Goal: Check status: Check status

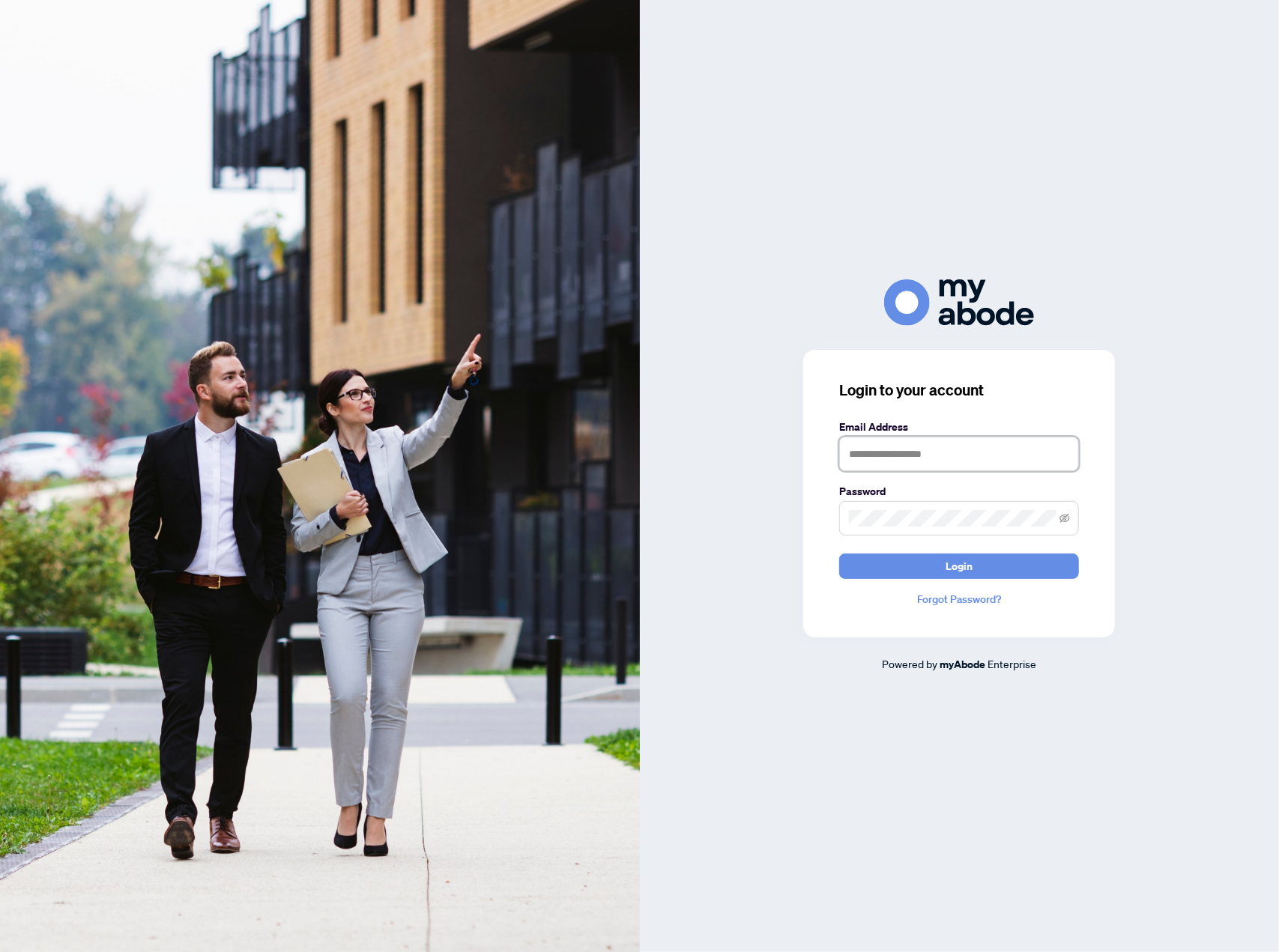
click at [948, 459] on input "text" at bounding box center [958, 454] width 240 height 34
type input "**********"
click at [982, 569] on button "Login" at bounding box center [958, 566] width 240 height 25
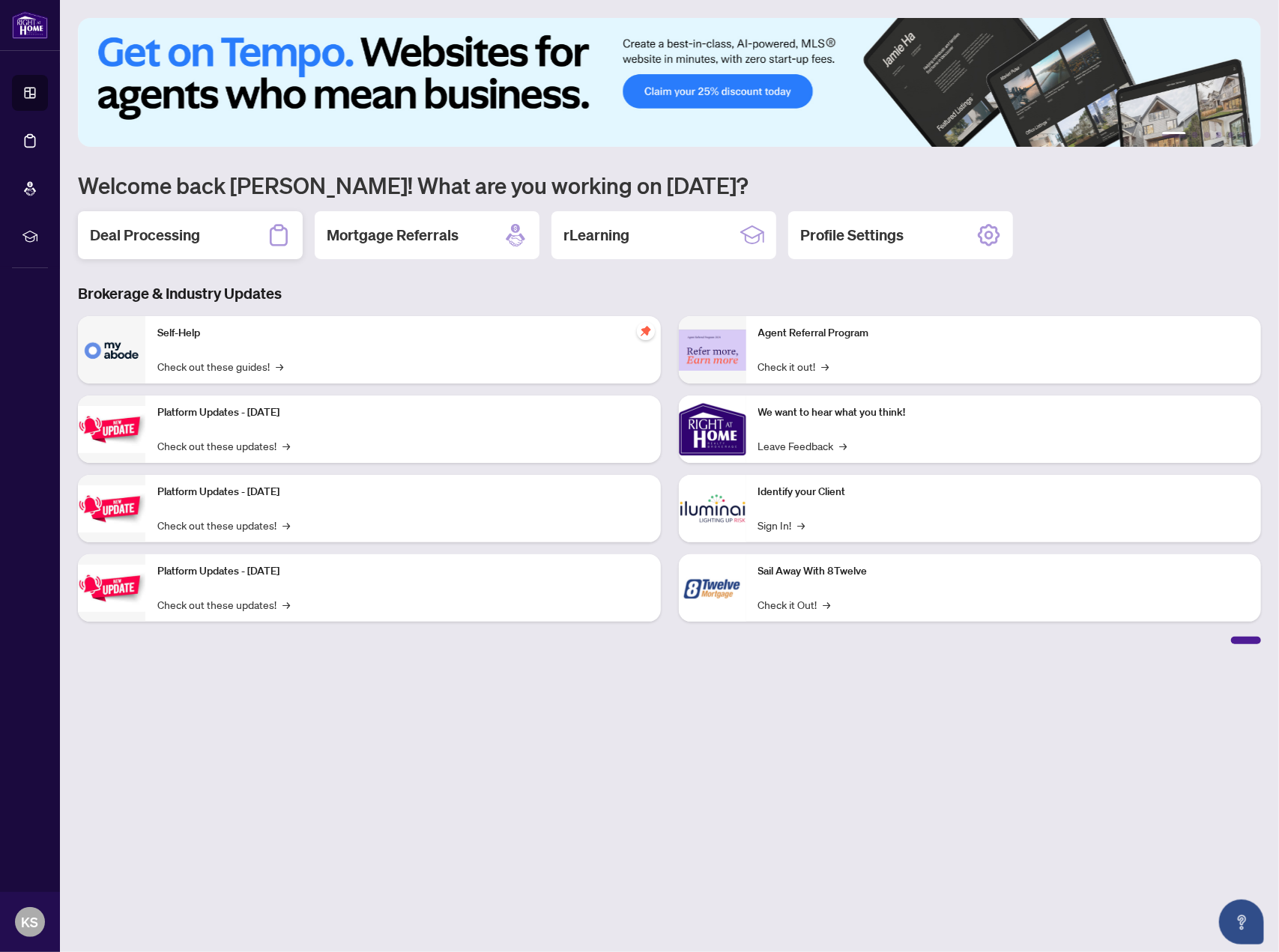
click at [179, 236] on h2 "Deal Processing" at bounding box center [145, 234] width 110 height 21
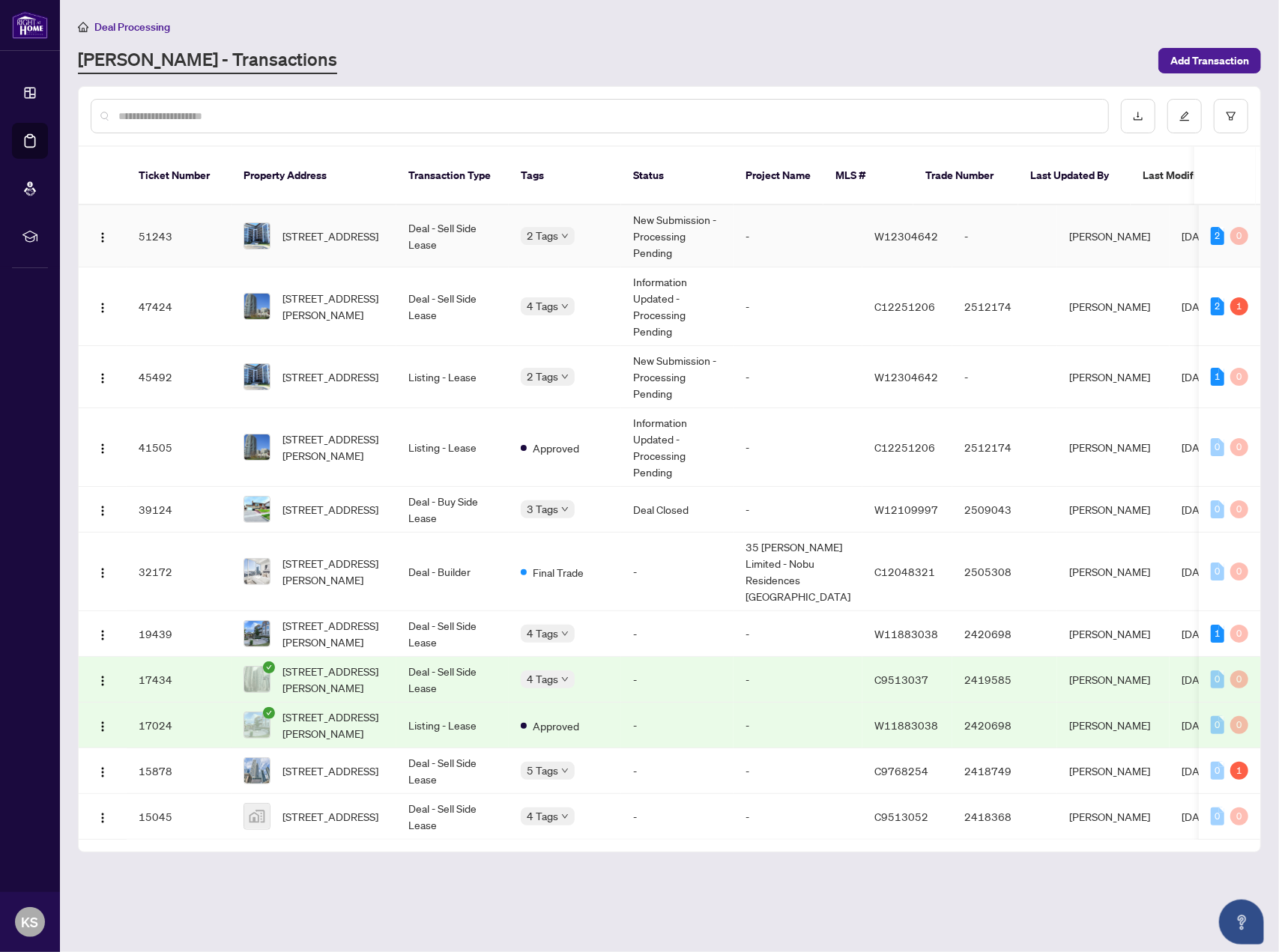
click at [777, 221] on td "-" at bounding box center [798, 236] width 128 height 62
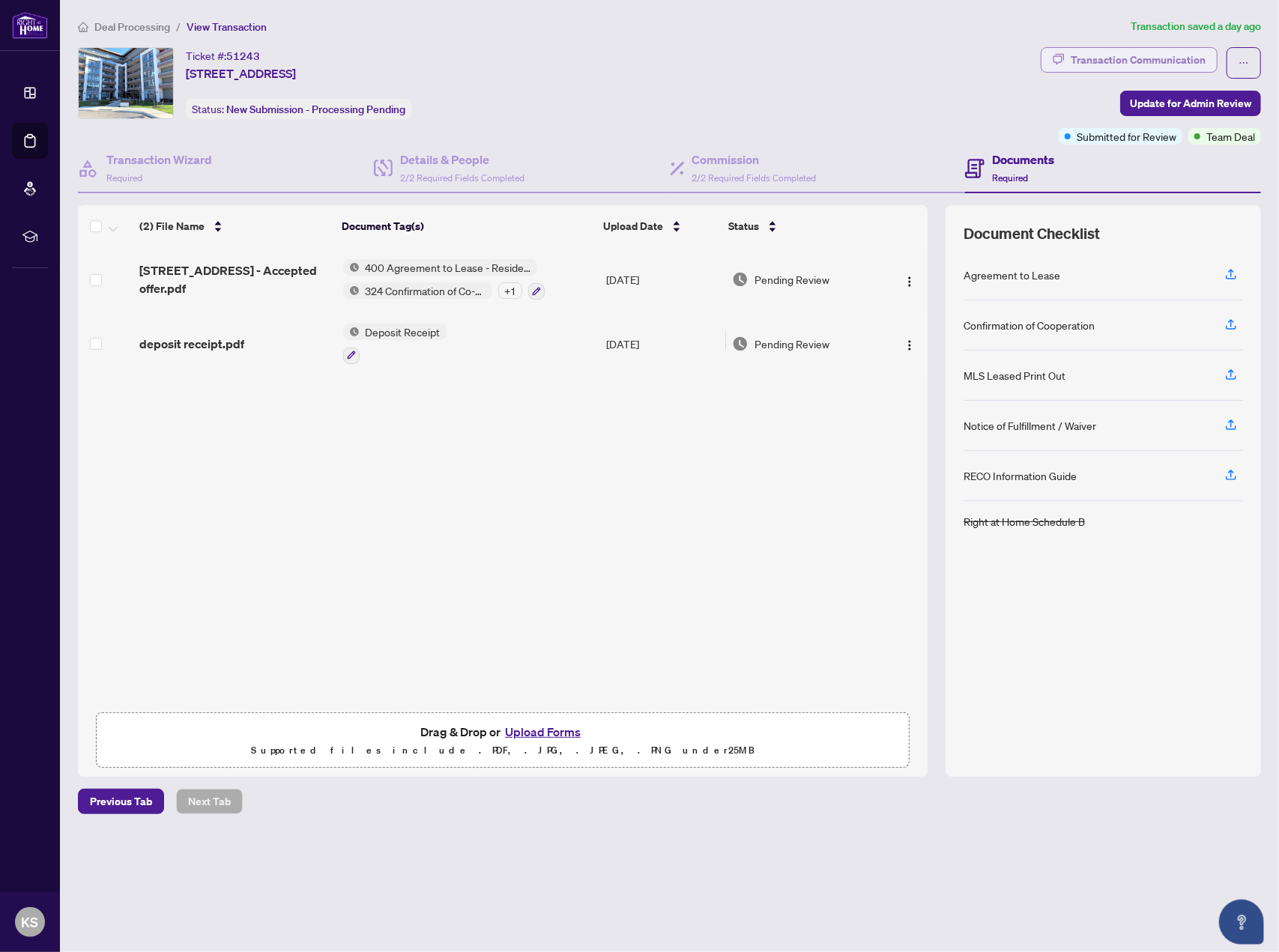
click at [1140, 57] on div "Transaction Communication" at bounding box center [1138, 59] width 135 height 24
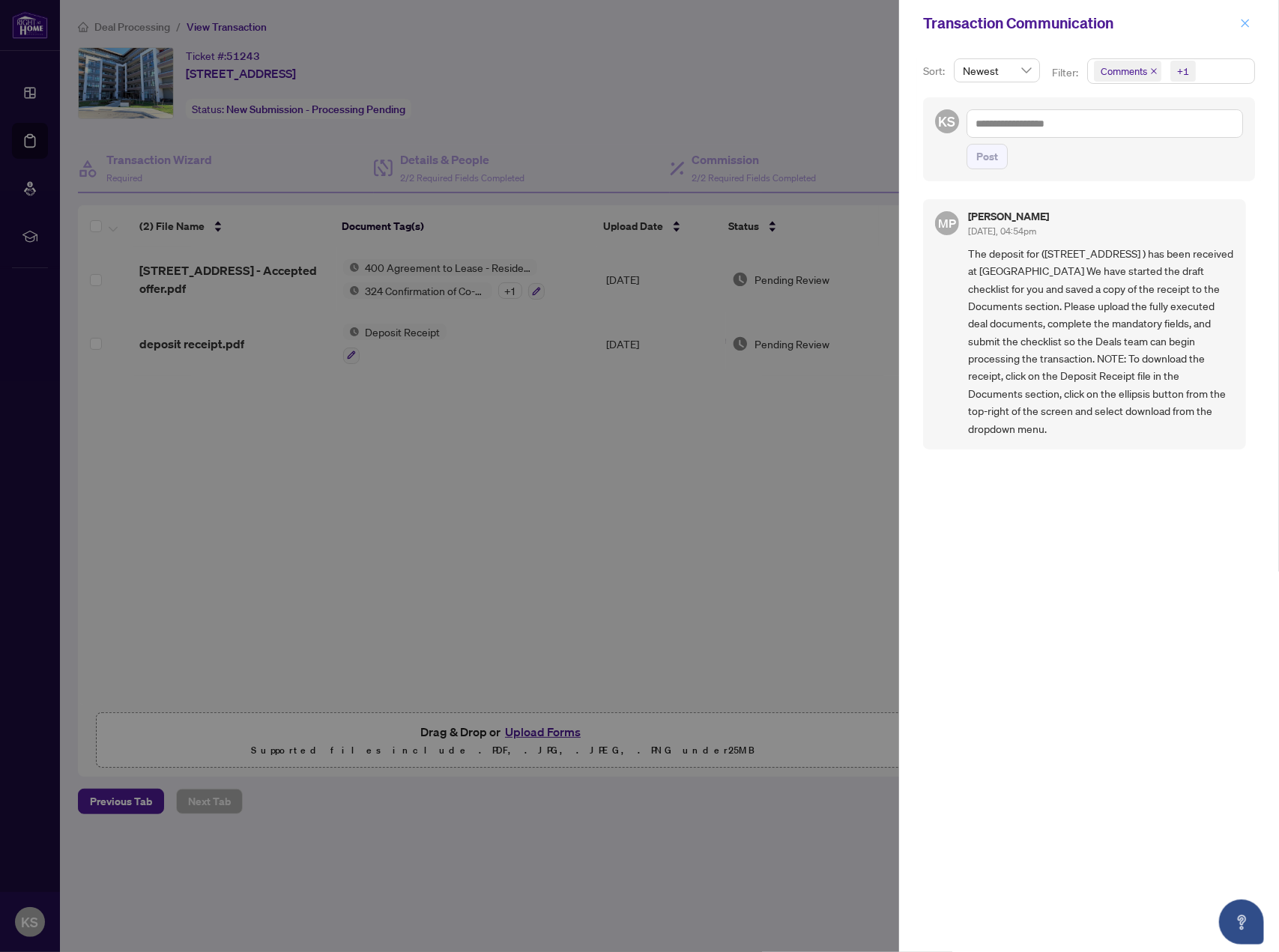
click at [1241, 22] on icon "close" at bounding box center [1245, 23] width 11 height 11
